Goal: Information Seeking & Learning: Learn about a topic

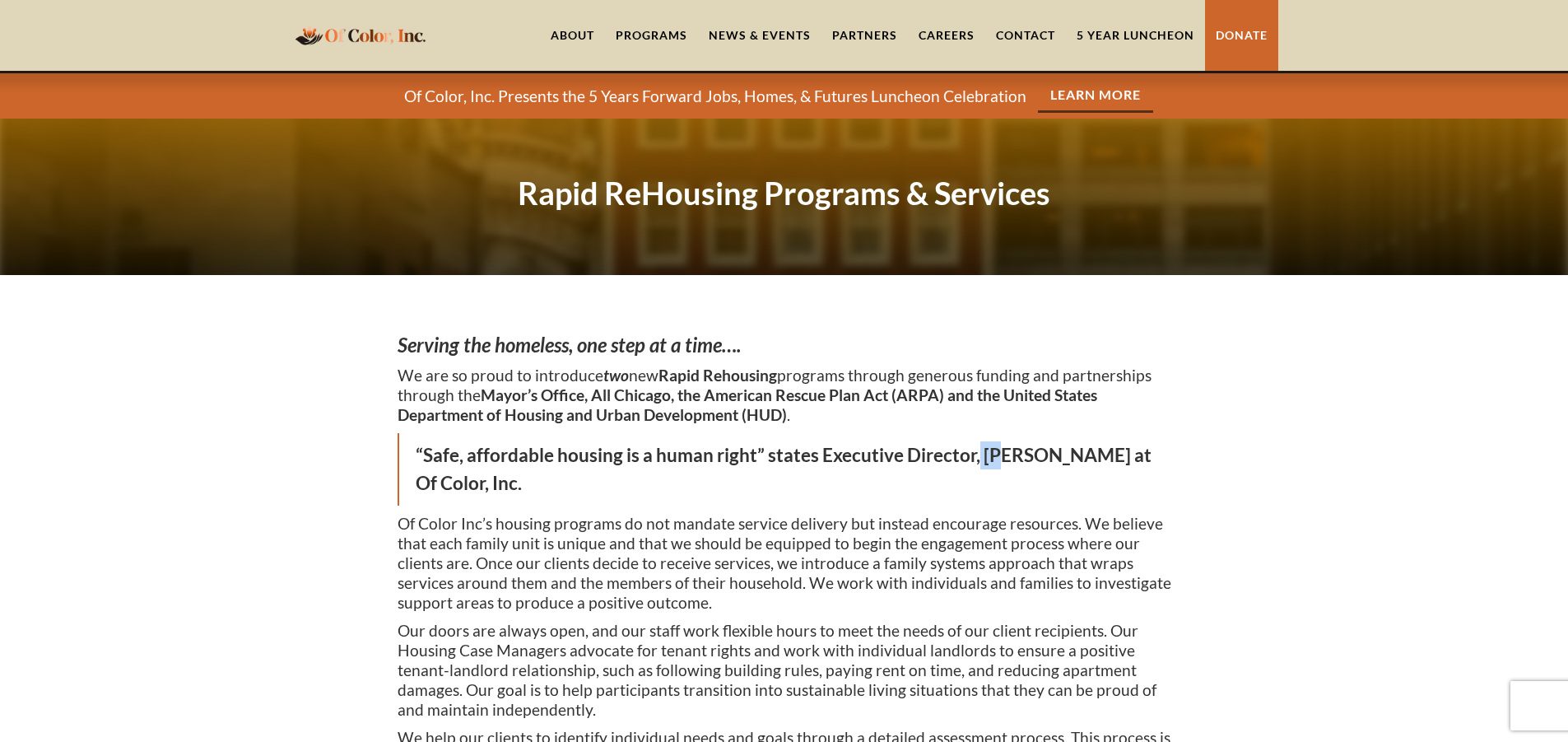
drag, startPoint x: 978, startPoint y: 456, endPoint x: 999, endPoint y: 452, distance: 21.4
click at [999, 452] on blockquote "“Safe, affordable housing is a human right” states Executive Director, Renita W…" at bounding box center [784, 469] width 773 height 72
click at [569, 22] on link "About" at bounding box center [572, 35] width 65 height 71
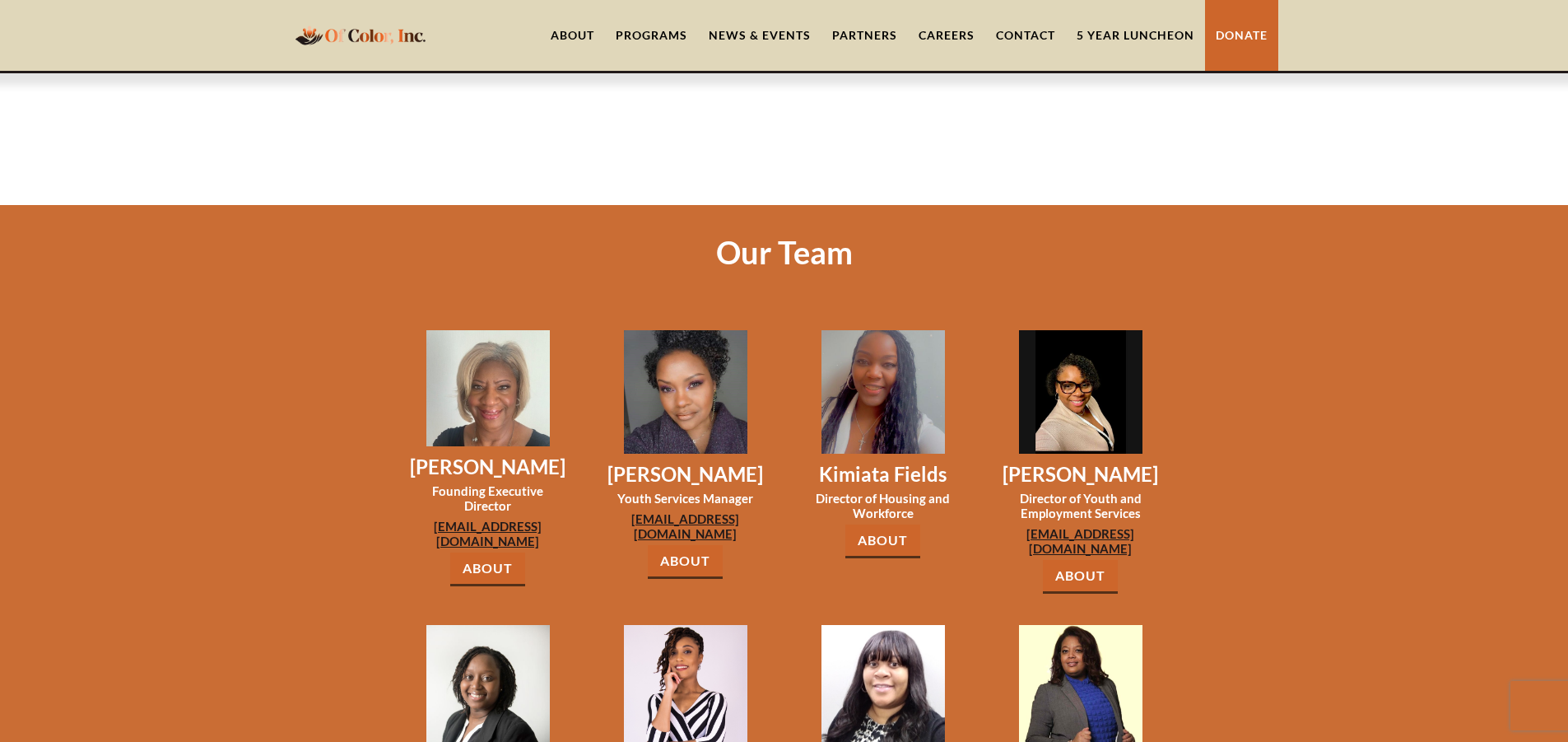
scroll to position [1153, 0]
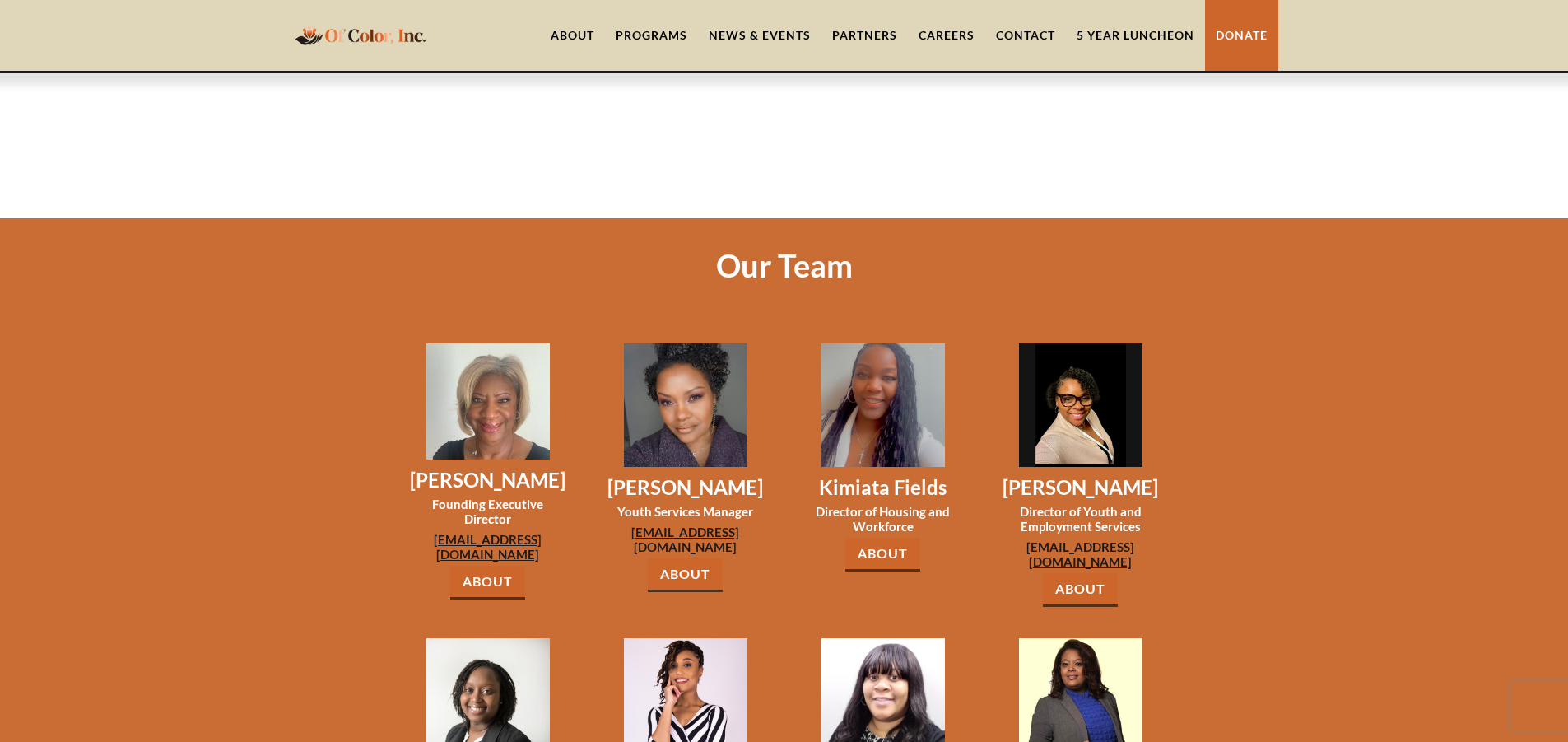
click at [661, 33] on div "Programs" at bounding box center [651, 34] width 71 height 16
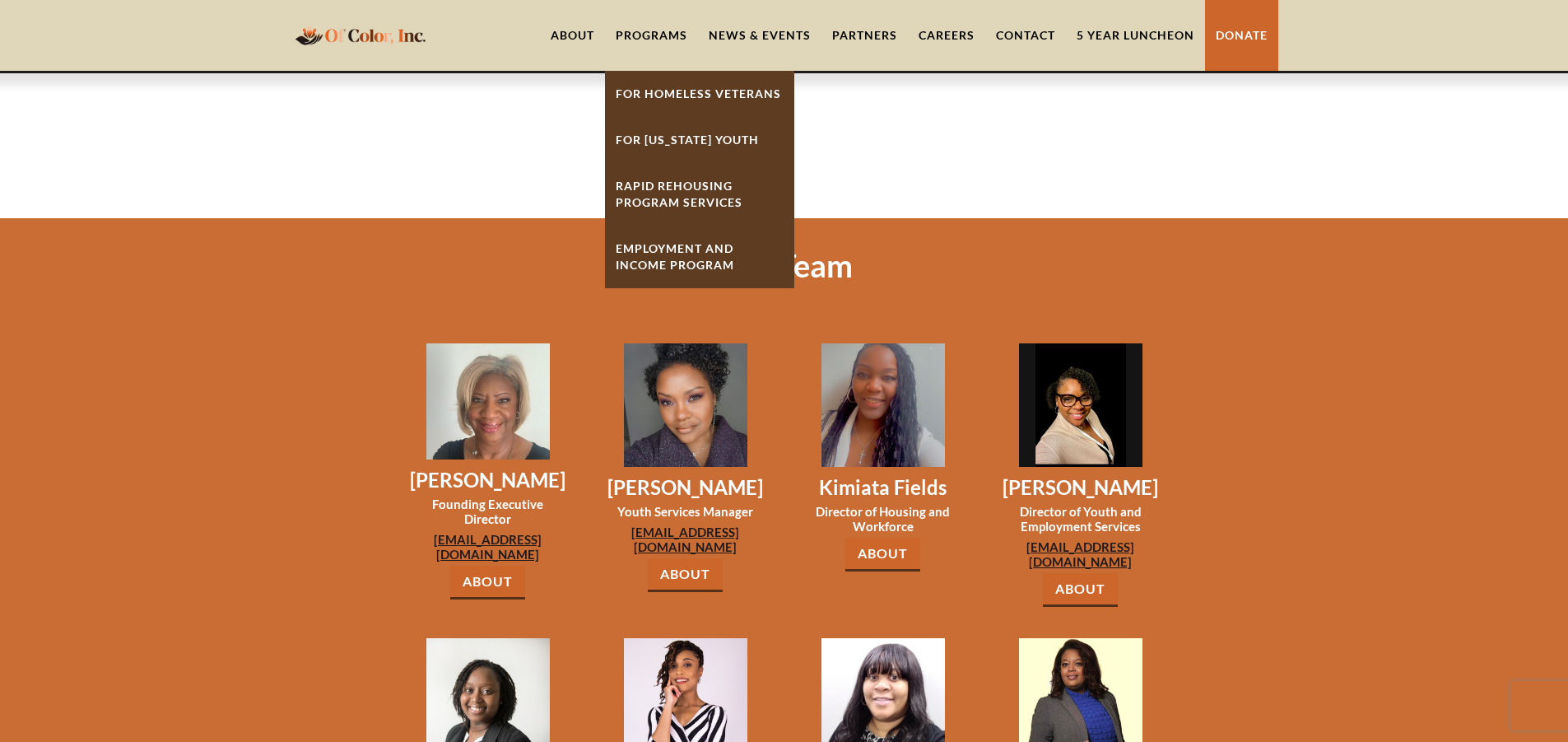
click at [702, 194] on link "Rapid ReHousing Program Services" at bounding box center [699, 195] width 190 height 63
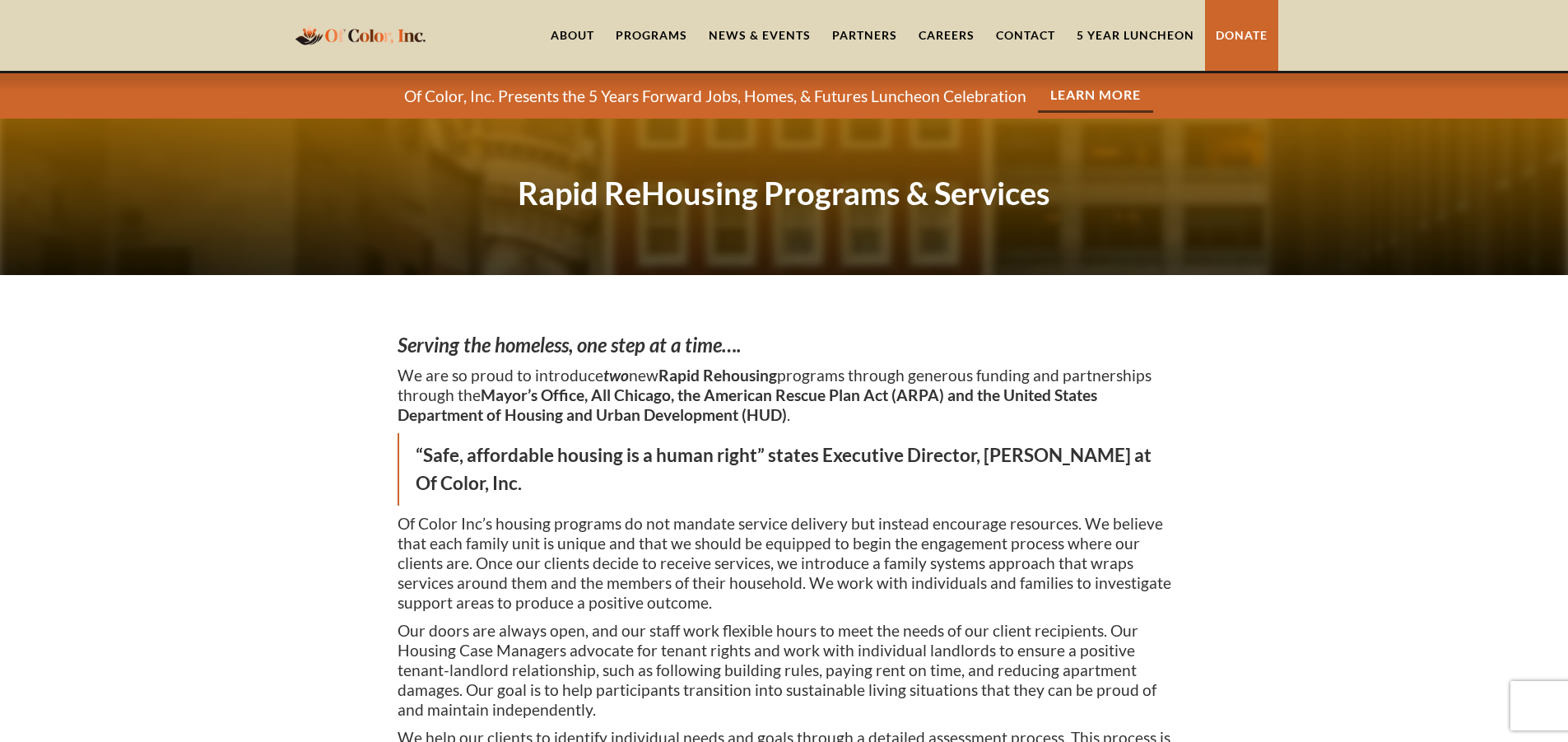
click at [688, 18] on div "Programs" at bounding box center [651, 35] width 93 height 71
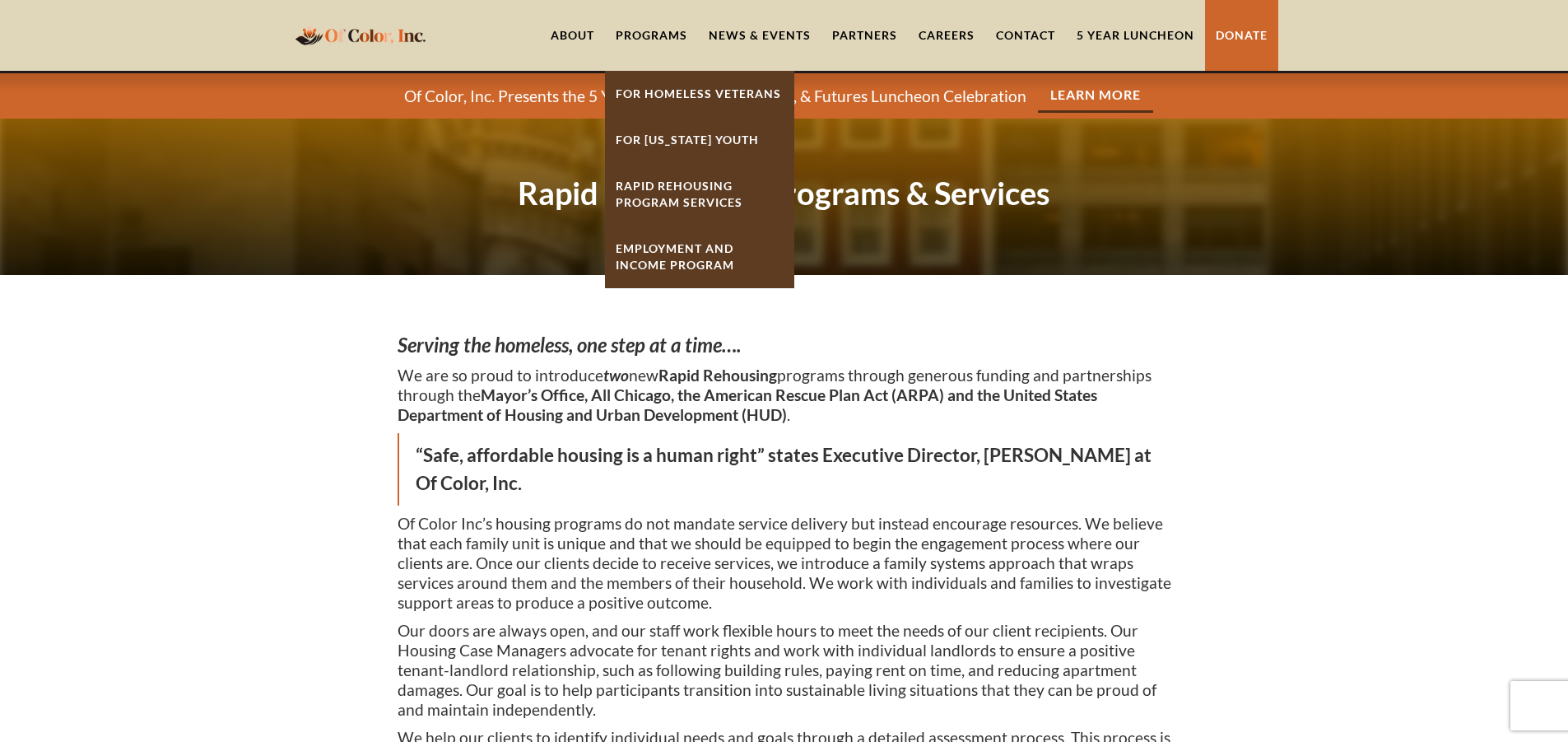
click at [702, 147] on link "For [US_STATE] Youth" at bounding box center [699, 140] width 190 height 46
